Goal: Task Accomplishment & Management: Complete application form

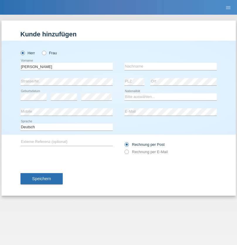
type input "Antonio"
click at [170, 66] on input "text" at bounding box center [170, 66] width 92 height 7
type input "Paolini"
select select "CH"
radio input "true"
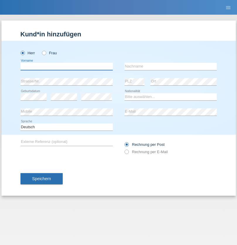
click at [66, 66] on input "text" at bounding box center [66, 66] width 92 height 7
type input "naime"
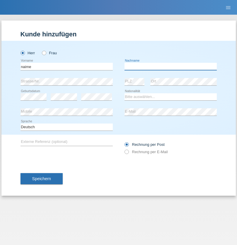
click at [170, 66] on input "text" at bounding box center [170, 66] width 92 height 7
type input "llugiqi"
select select "CH"
radio input "true"
click at [66, 66] on input "text" at bounding box center [66, 66] width 92 height 7
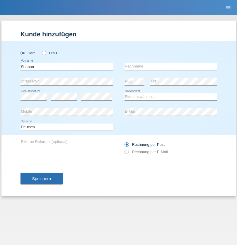
type input "Shaban"
click at [170, 66] on input "text" at bounding box center [170, 66] width 92 height 7
type input "llugiqi"
select select "CH"
radio input "true"
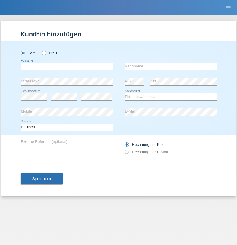
click at [66, 66] on input "text" at bounding box center [66, 66] width 92 height 7
type input "Ristic"
click at [170, 66] on input "text" at bounding box center [170, 66] width 92 height 7
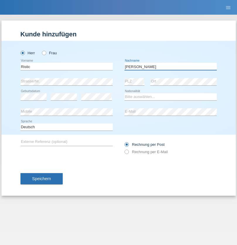
type input "Marko"
select select "RS"
select select "C"
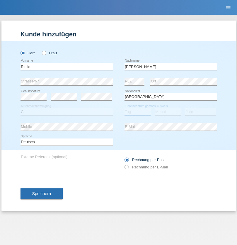
select select "06"
select select "05"
select select "2004"
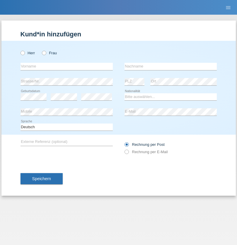
radio input "true"
click at [66, 66] on input "text" at bounding box center [66, 66] width 92 height 7
type input "Silvia"
click at [170, 66] on input "text" at bounding box center [170, 66] width 92 height 7
type input "Patera"
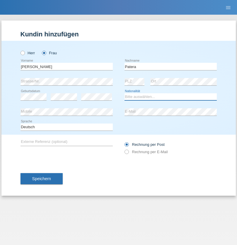
select select "CH"
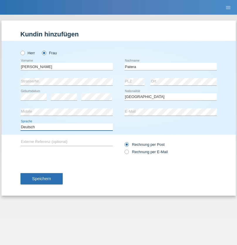
select select "en"
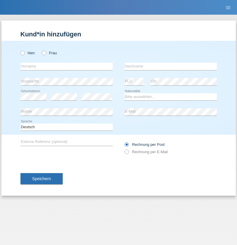
radio input "true"
click at [66, 66] on input "text" at bounding box center [66, 66] width 92 height 7
type input "Champing"
click at [170, 66] on input "text" at bounding box center [170, 66] width 92 height 7
type input "Malonga"
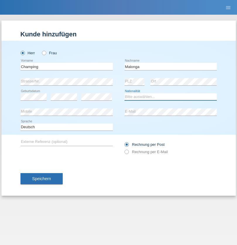
select select "CH"
radio input "true"
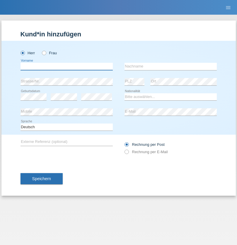
click at [66, 66] on input "text" at bounding box center [66, 66] width 92 height 7
type input "Djordjevic"
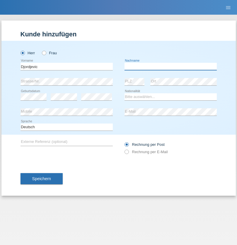
click at [170, 66] on input "text" at bounding box center [170, 66] width 92 height 7
type input "Radosav"
select select "RS"
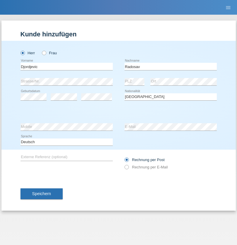
select select "C"
select select "10"
select select "03"
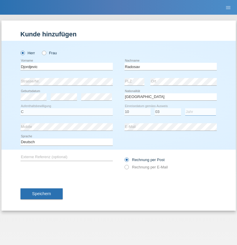
select select "1989"
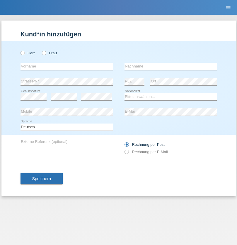
radio input "true"
click at [66, 66] on input "text" at bounding box center [66, 66] width 92 height 7
type input "[PERSON_NAME]"
click at [170, 66] on input "text" at bounding box center [170, 66] width 92 height 7
type input "Sakhi"
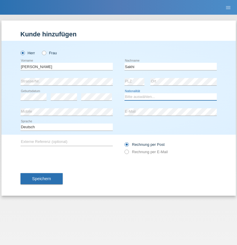
select select "IT"
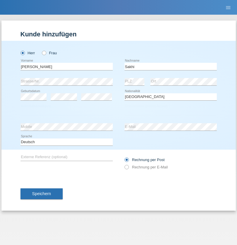
select select "C"
select select "24"
select select "10"
select select "2021"
